Goal: Transaction & Acquisition: Download file/media

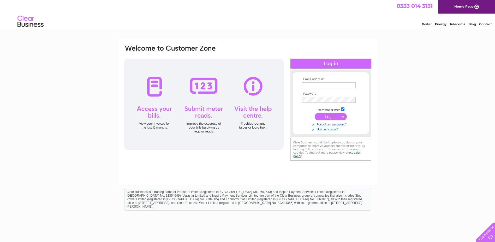
type input "linda@oliverandrobb.co.uk"
click at [334, 115] on input "submit" at bounding box center [331, 116] width 32 height 7
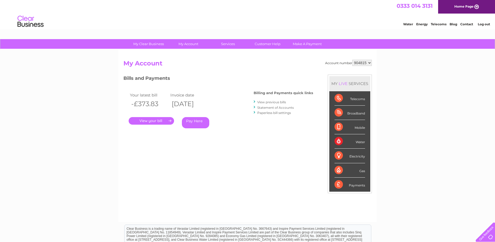
click at [271, 103] on link "View previous bills" at bounding box center [271, 102] width 29 height 4
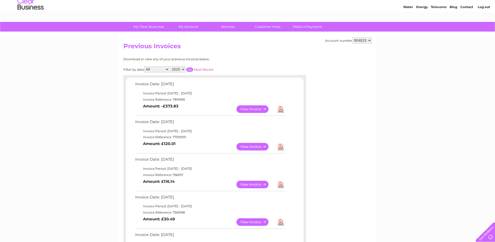
scroll to position [26, 0]
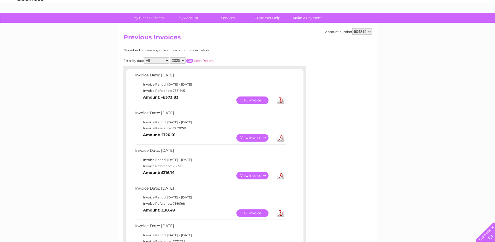
click at [279, 213] on link "Download" at bounding box center [281, 214] width 7 height 8
